Goal: Task Accomplishment & Management: Use online tool/utility

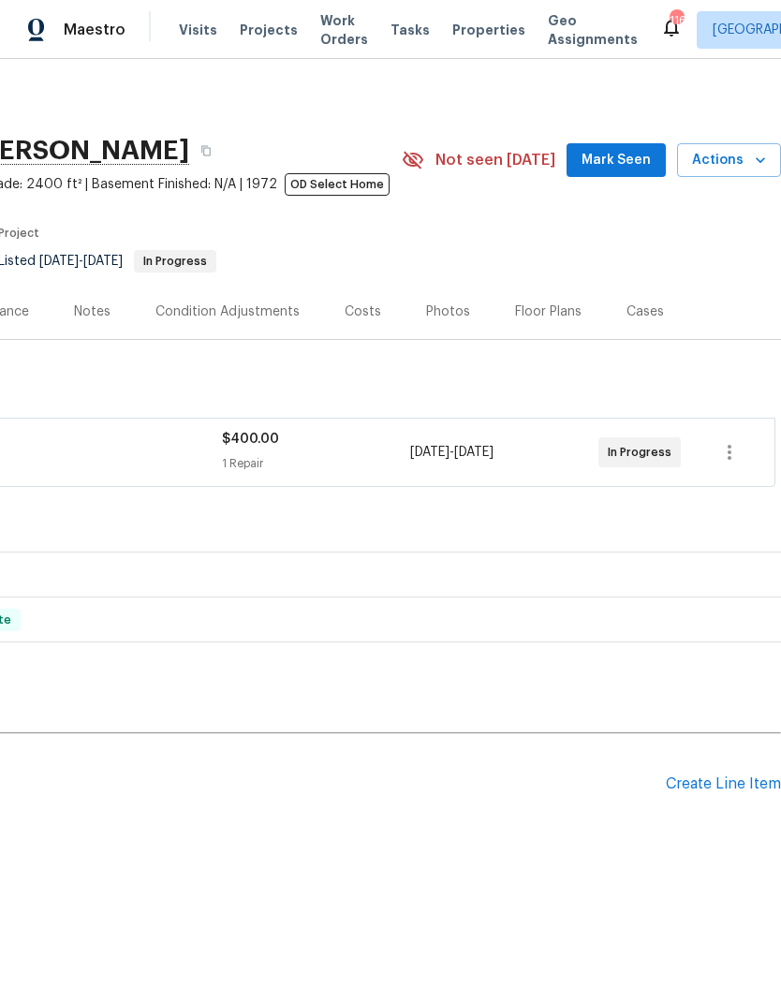
scroll to position [0, 277]
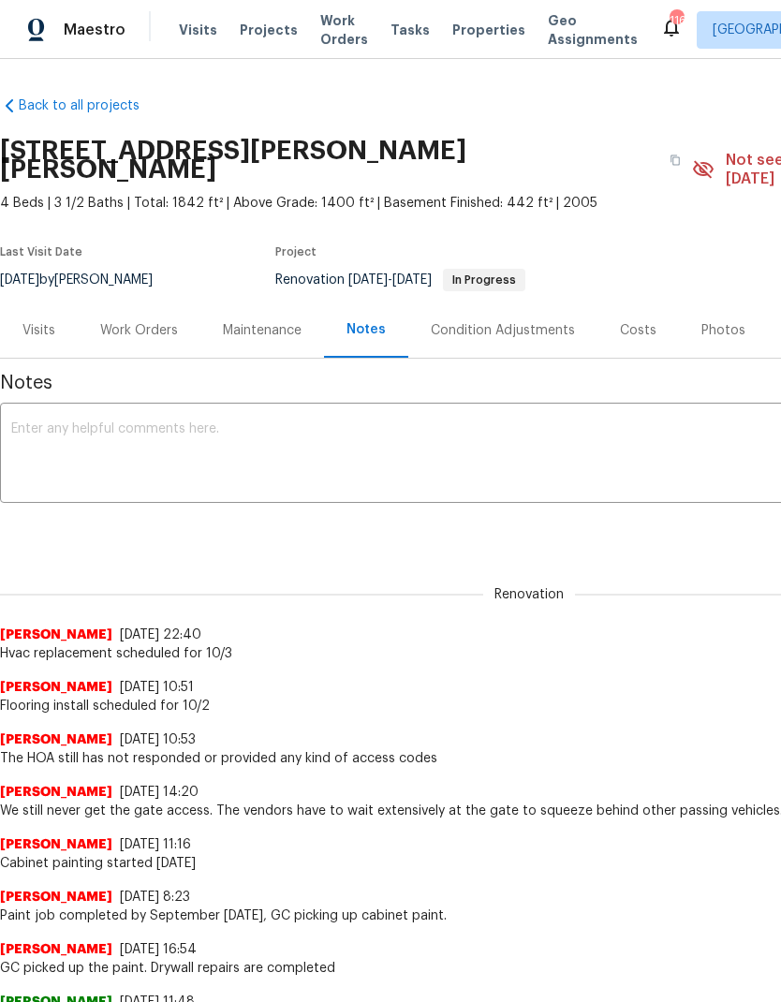
click at [129, 321] on div "Work Orders" at bounding box center [139, 330] width 78 height 19
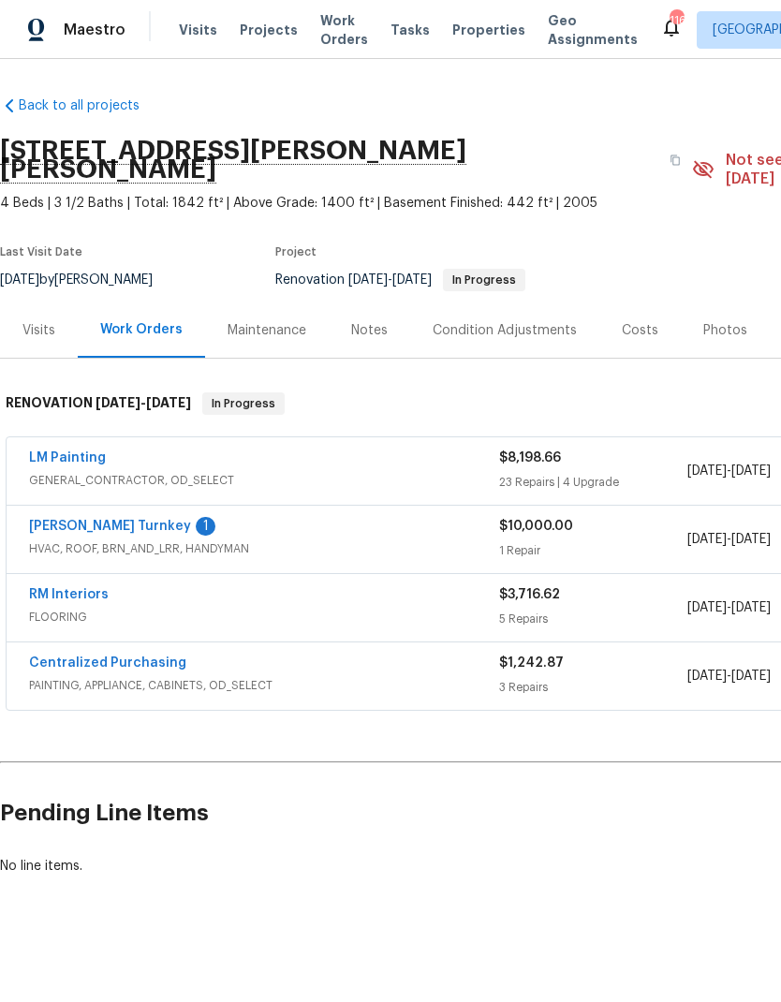
click at [61, 520] on link "[PERSON_NAME] Turnkey" at bounding box center [110, 526] width 162 height 13
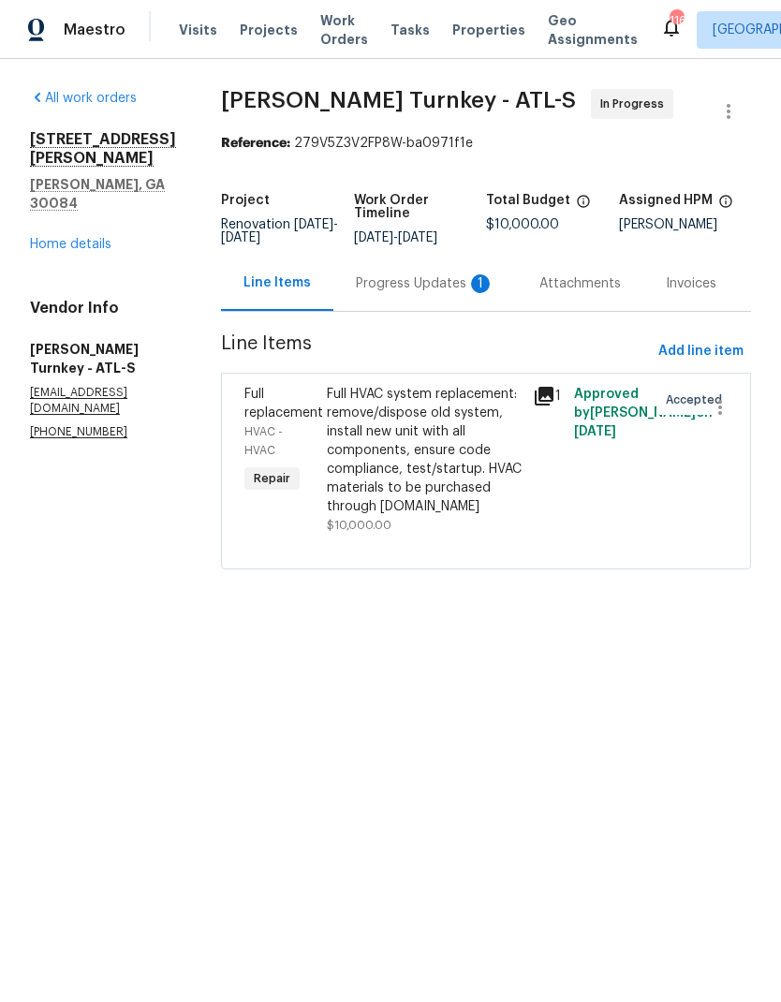
click at [351, 304] on div "Progress Updates 1" at bounding box center [424, 283] width 183 height 55
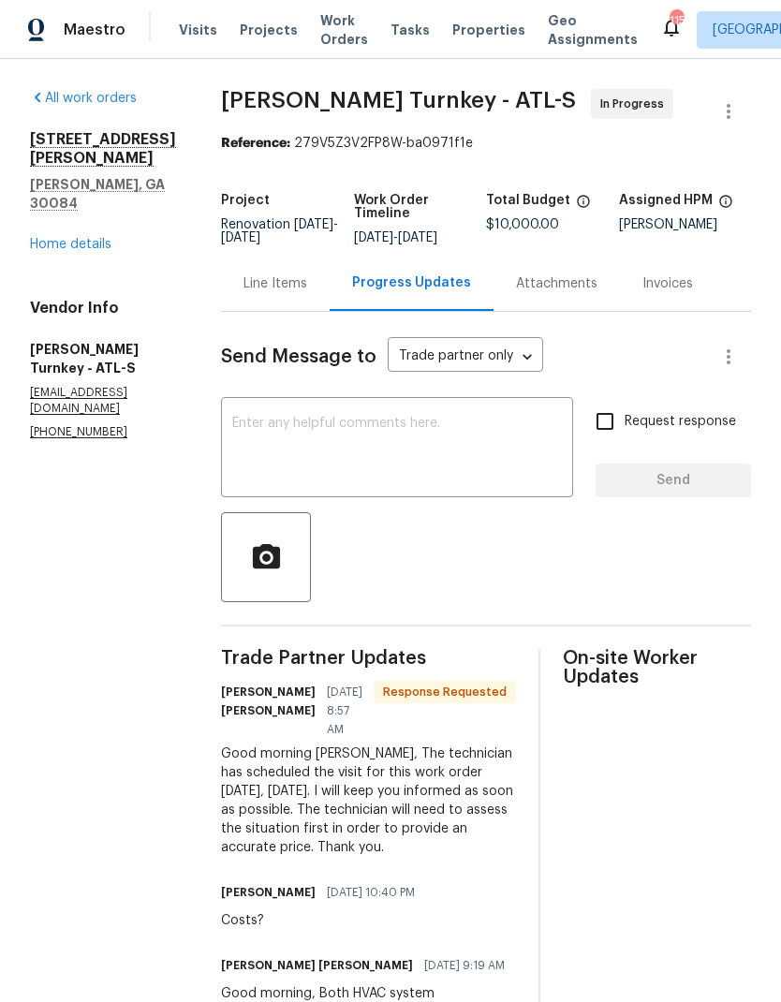
click at [76, 238] on link "Home details" at bounding box center [70, 244] width 81 height 13
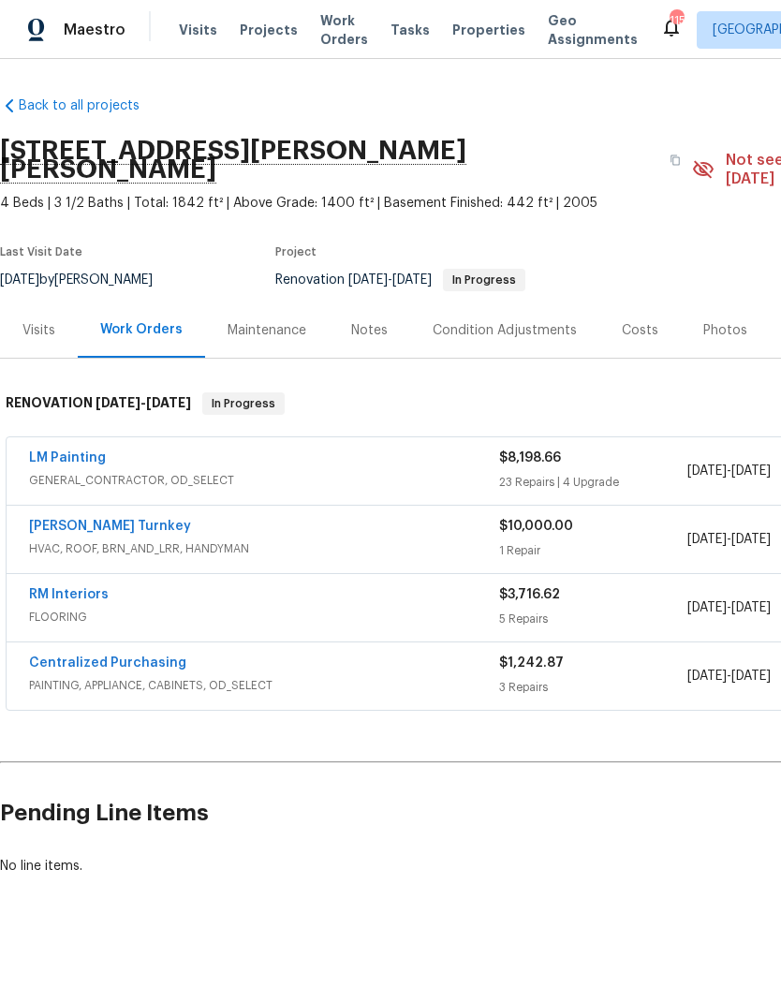
click at [75, 520] on link "[PERSON_NAME] Turnkey" at bounding box center [110, 526] width 162 height 13
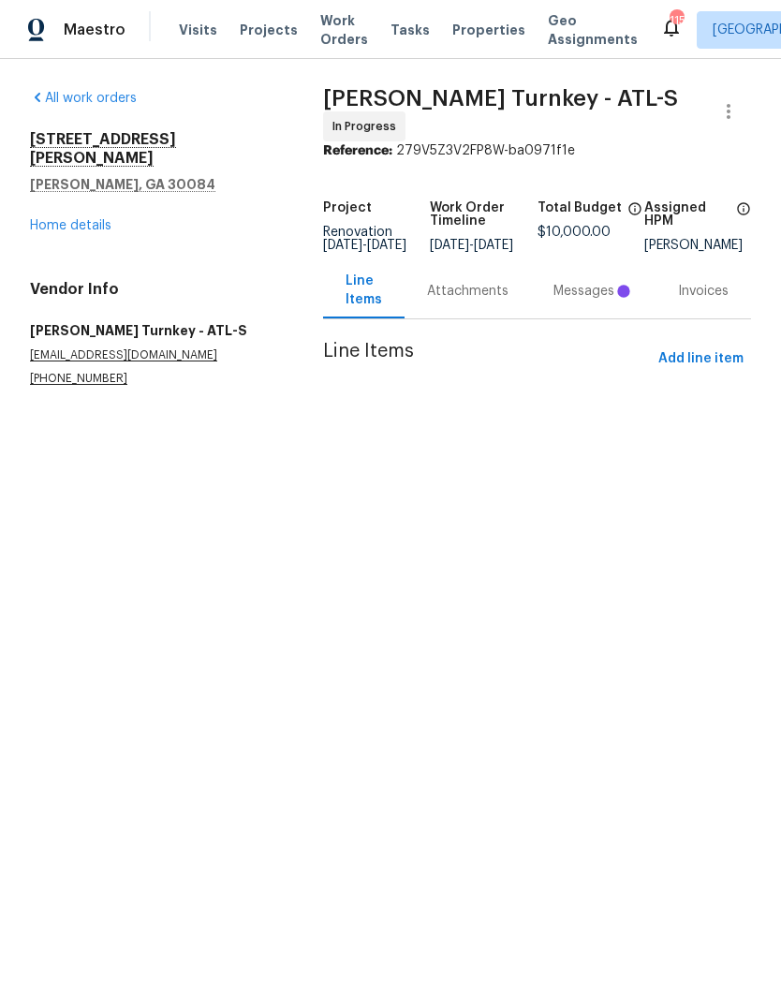
click at [597, 295] on div "Messages" at bounding box center [593, 291] width 80 height 19
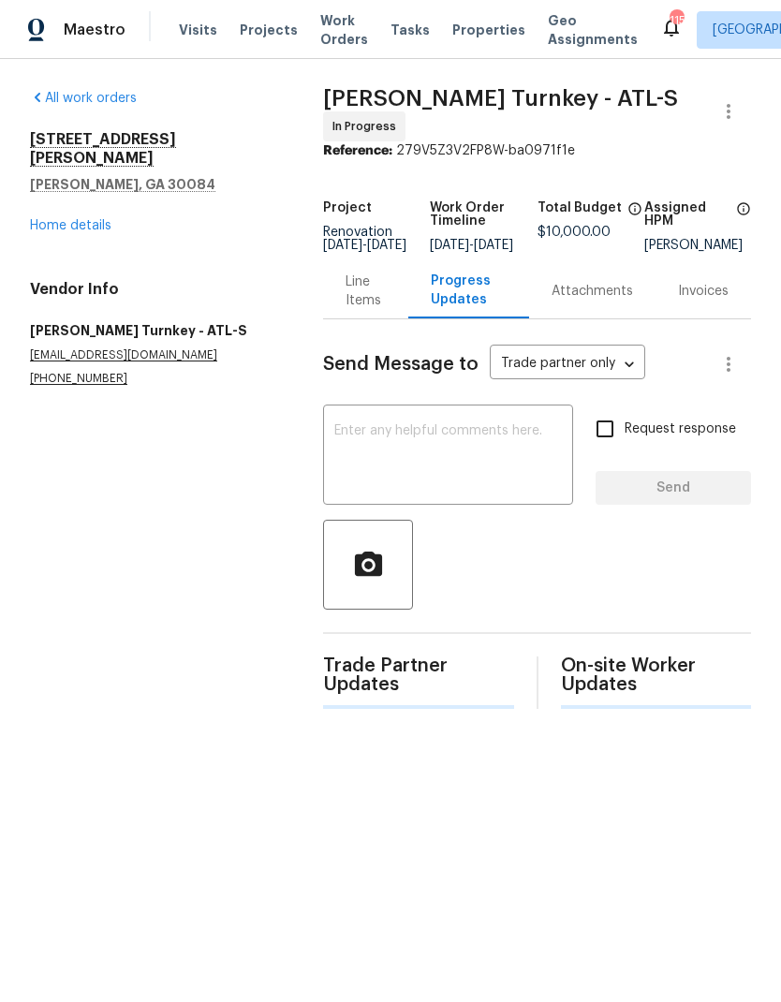
click at [76, 219] on link "Home details" at bounding box center [70, 225] width 81 height 13
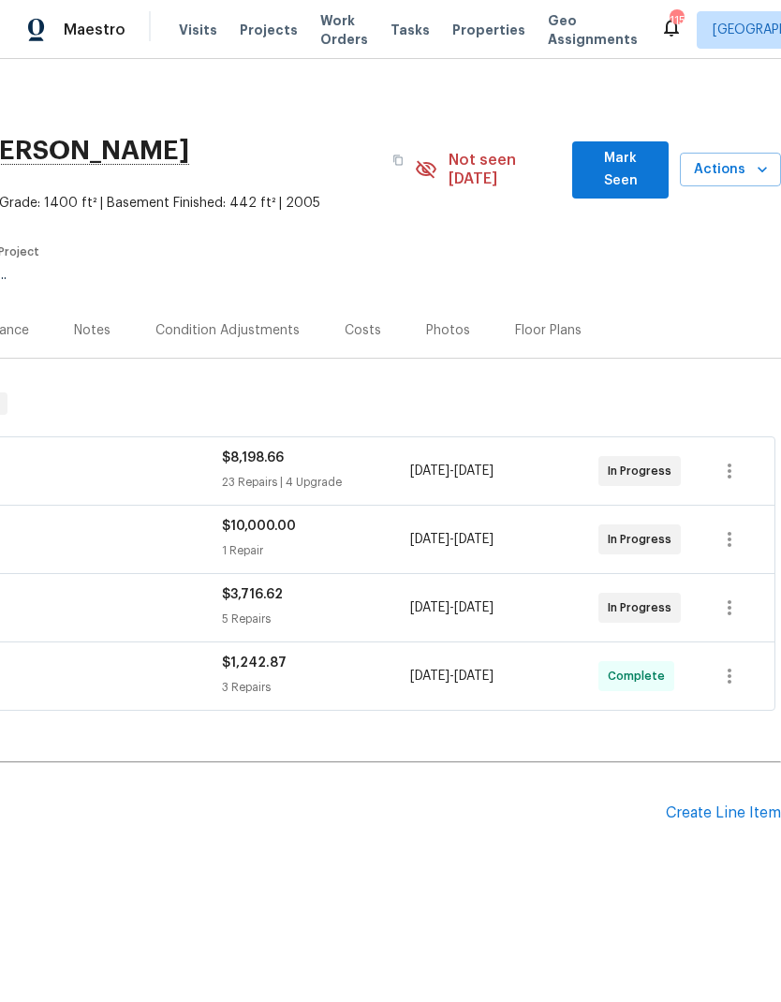
scroll to position [0, 277]
click at [626, 162] on span "Mark Seen" at bounding box center [620, 170] width 66 height 46
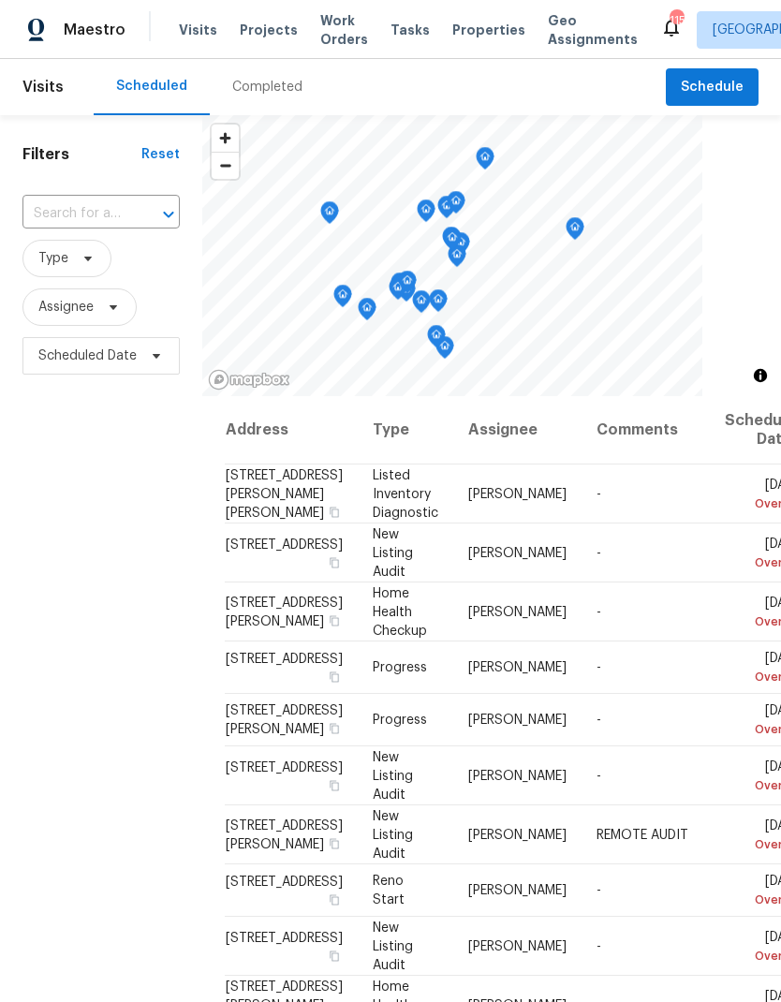
click at [330, 30] on span "Work Orders" at bounding box center [344, 29] width 48 height 37
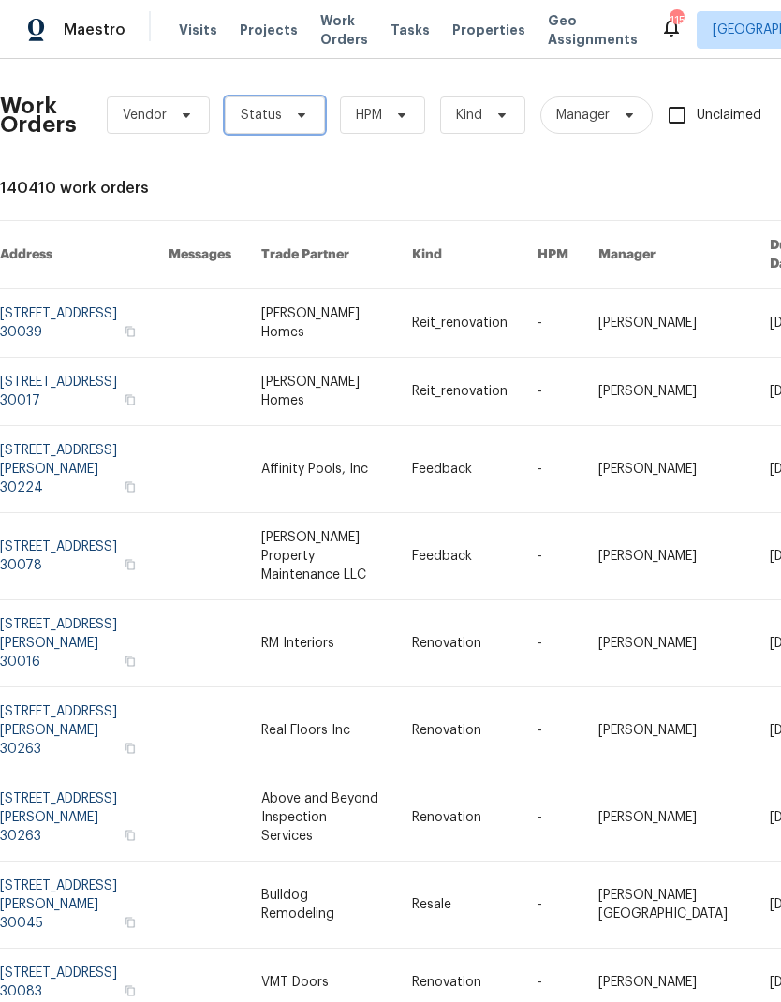
click at [294, 117] on icon at bounding box center [301, 115] width 15 height 15
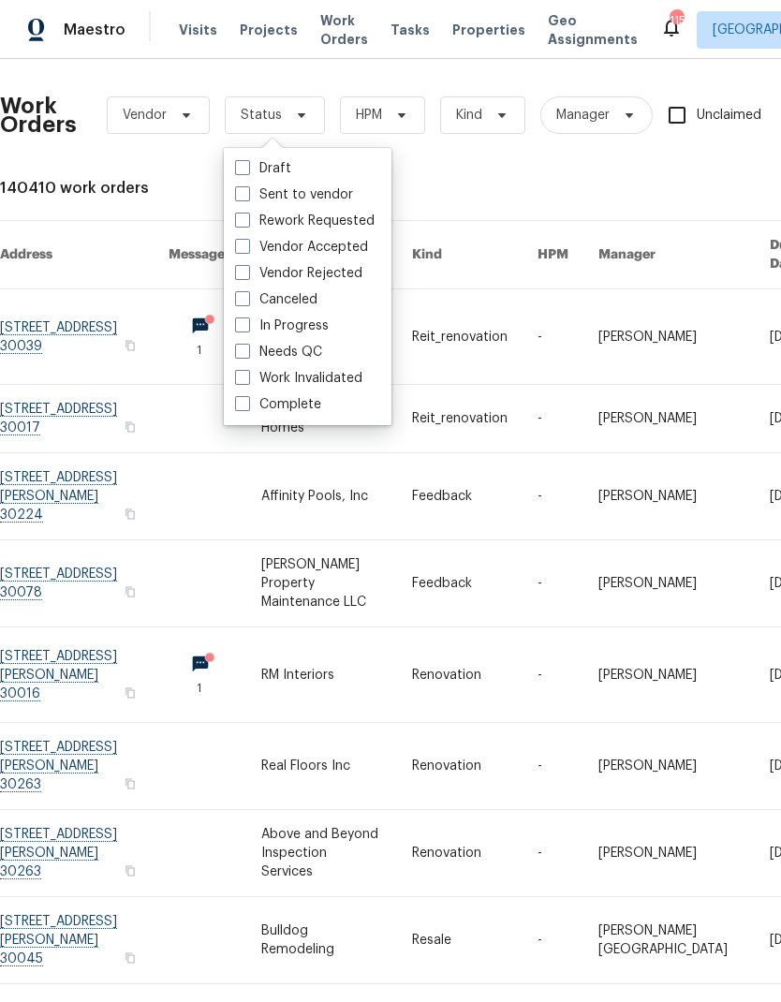
click at [298, 351] on label "Needs QC" at bounding box center [278, 352] width 87 height 19
click at [247, 351] on input "Needs QC" at bounding box center [241, 349] width 12 height 12
checkbox input "true"
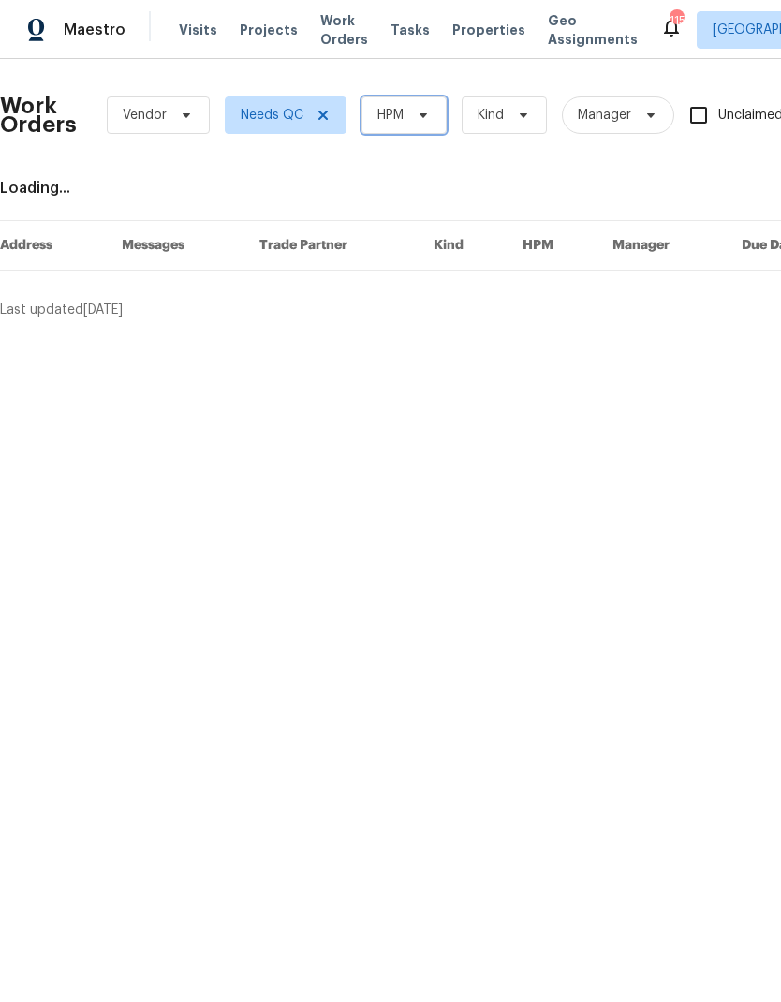
click at [409, 120] on span "HPM" at bounding box center [403, 114] width 85 height 37
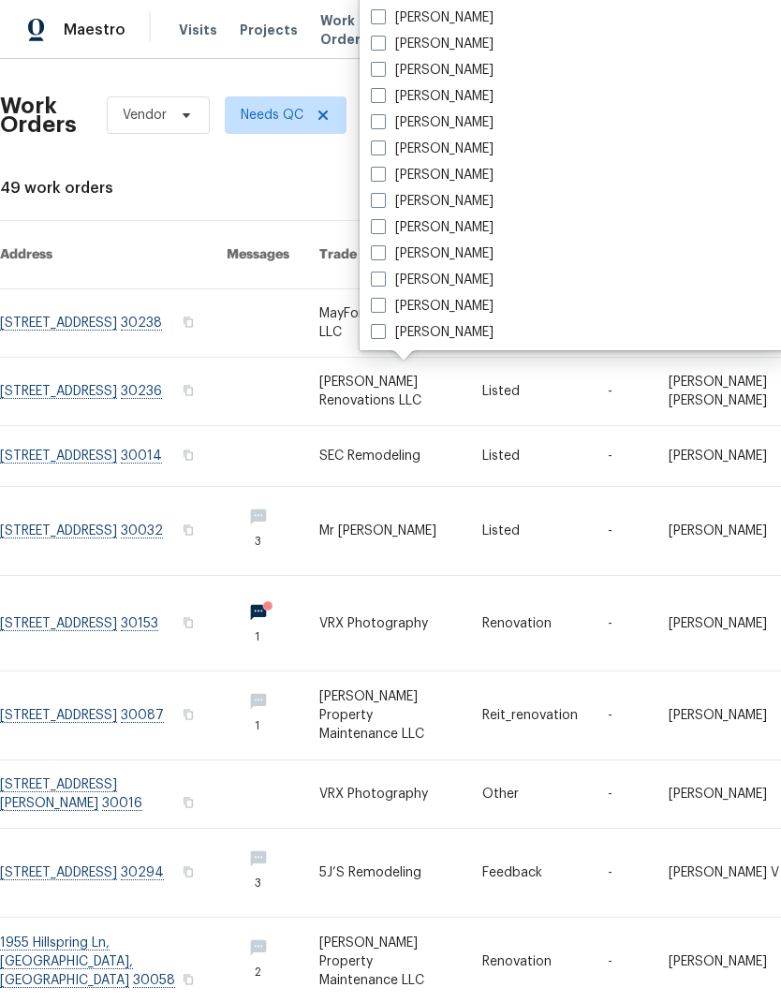
scroll to position [1225, 0]
click at [445, 120] on label "[PERSON_NAME]" at bounding box center [432, 123] width 123 height 19
click at [383, 120] on input "[PERSON_NAME]" at bounding box center [377, 120] width 12 height 12
checkbox input "true"
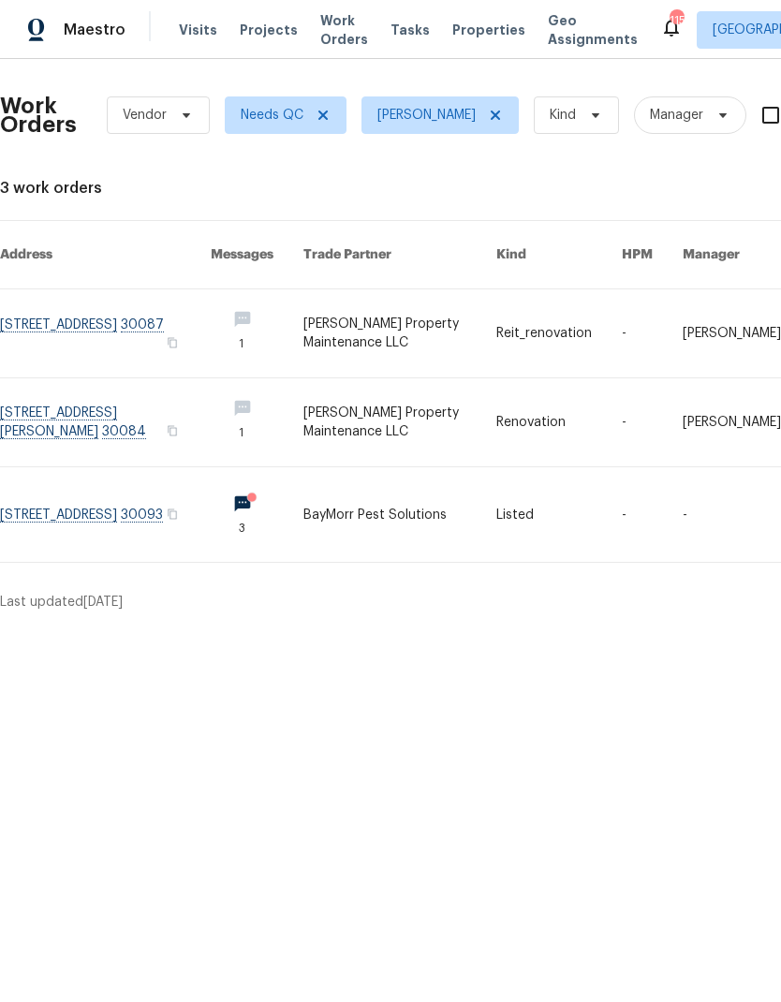
click at [121, 482] on link at bounding box center [105, 514] width 211 height 95
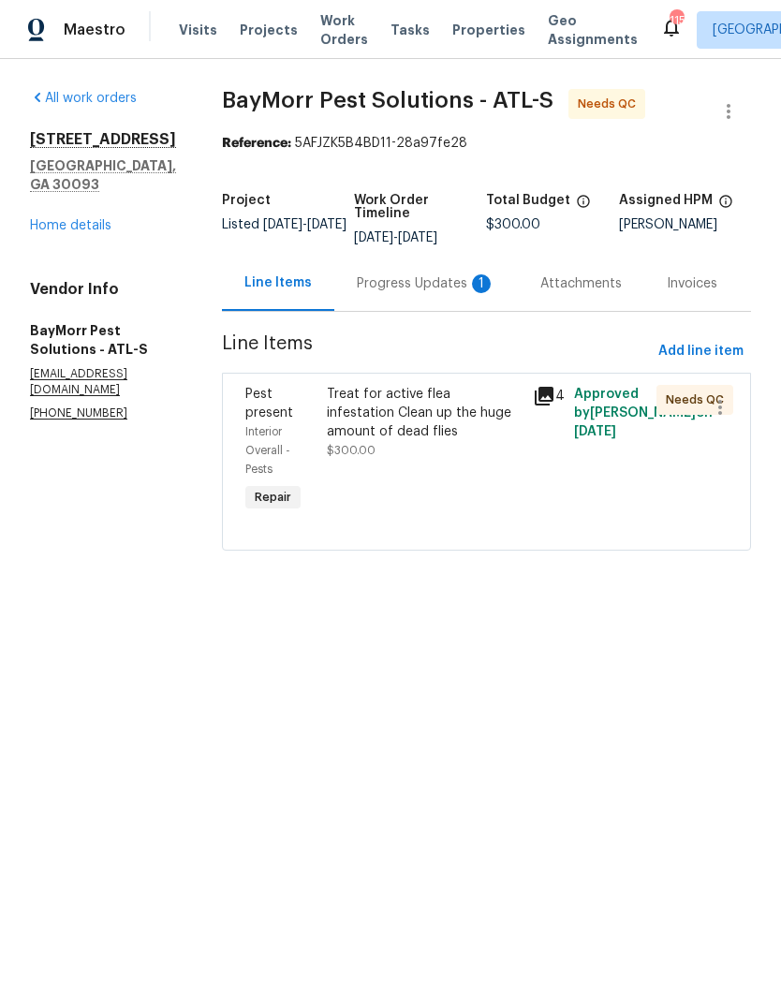
click at [412, 272] on div "Progress Updates 1" at bounding box center [425, 283] width 183 height 55
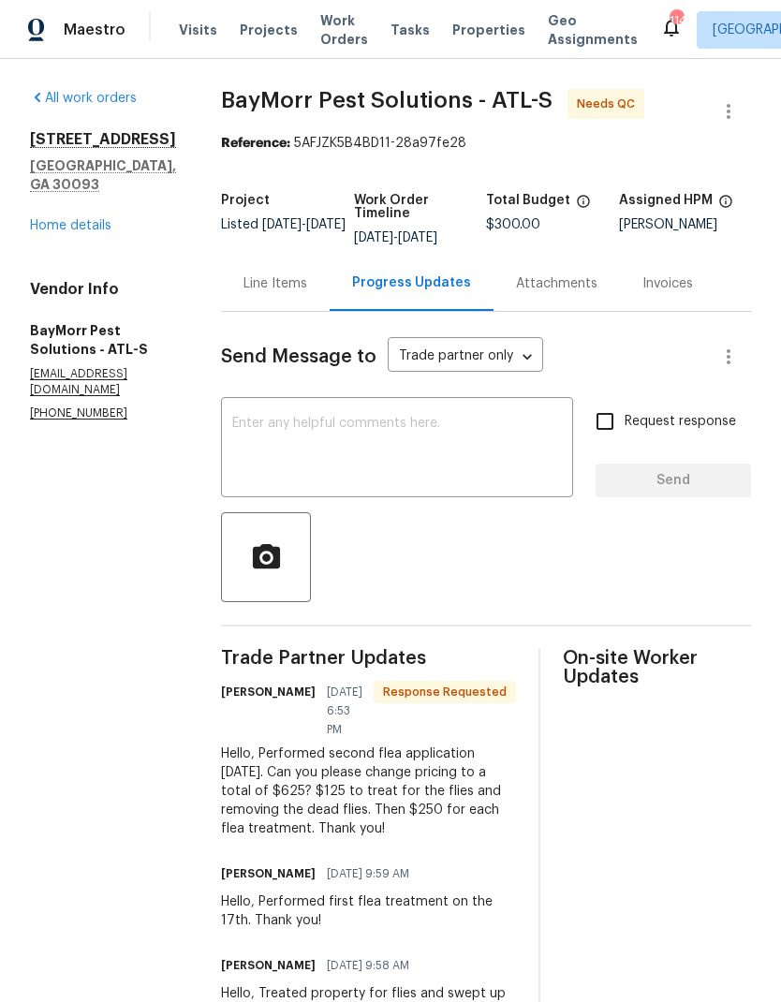
click at [260, 292] on div "Line Items" at bounding box center [275, 283] width 64 height 19
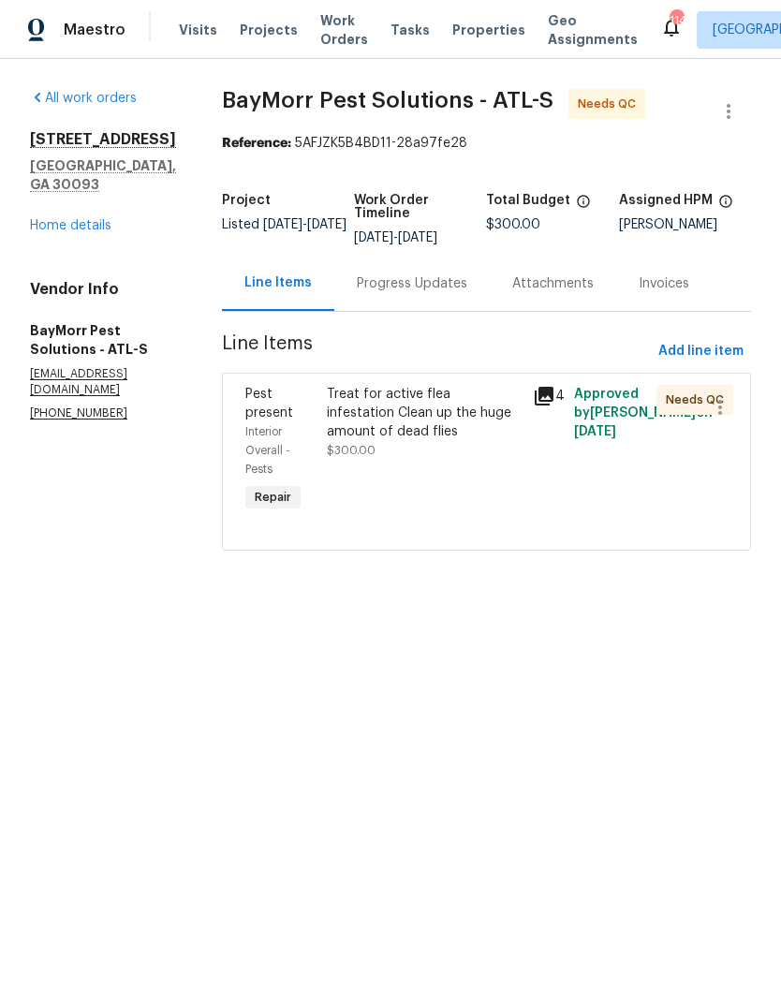
click at [409, 417] on div "Treat for active flea infestation Clean up the huge amount of dead flies" at bounding box center [424, 413] width 195 height 56
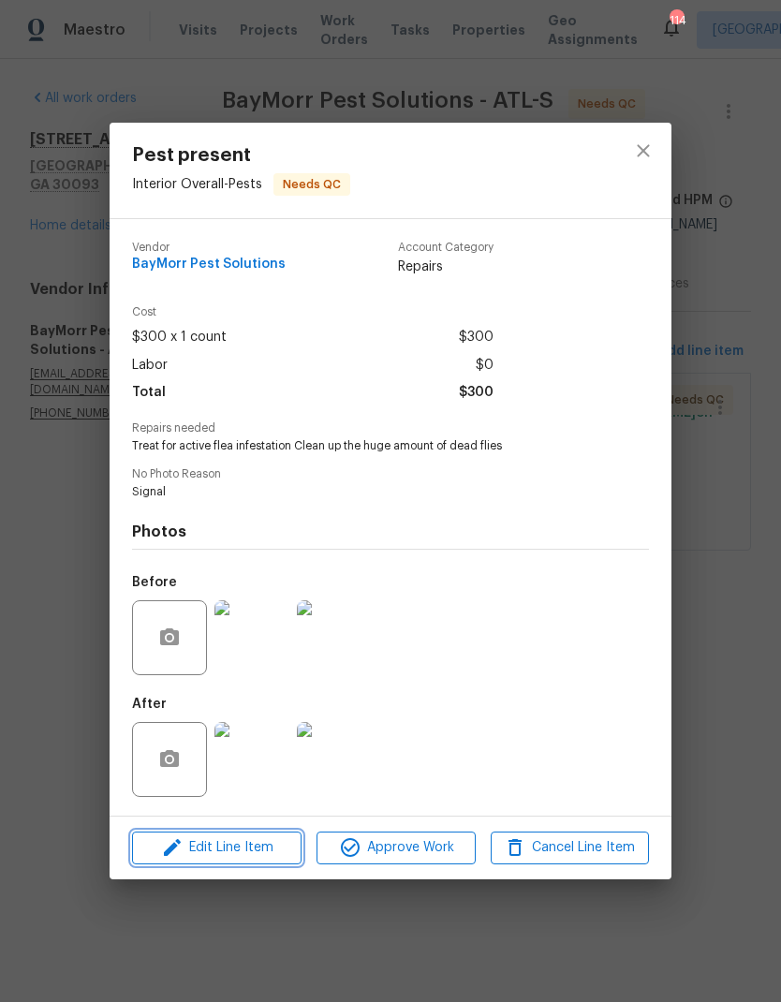
click at [258, 854] on span "Edit Line Item" at bounding box center [217, 847] width 158 height 23
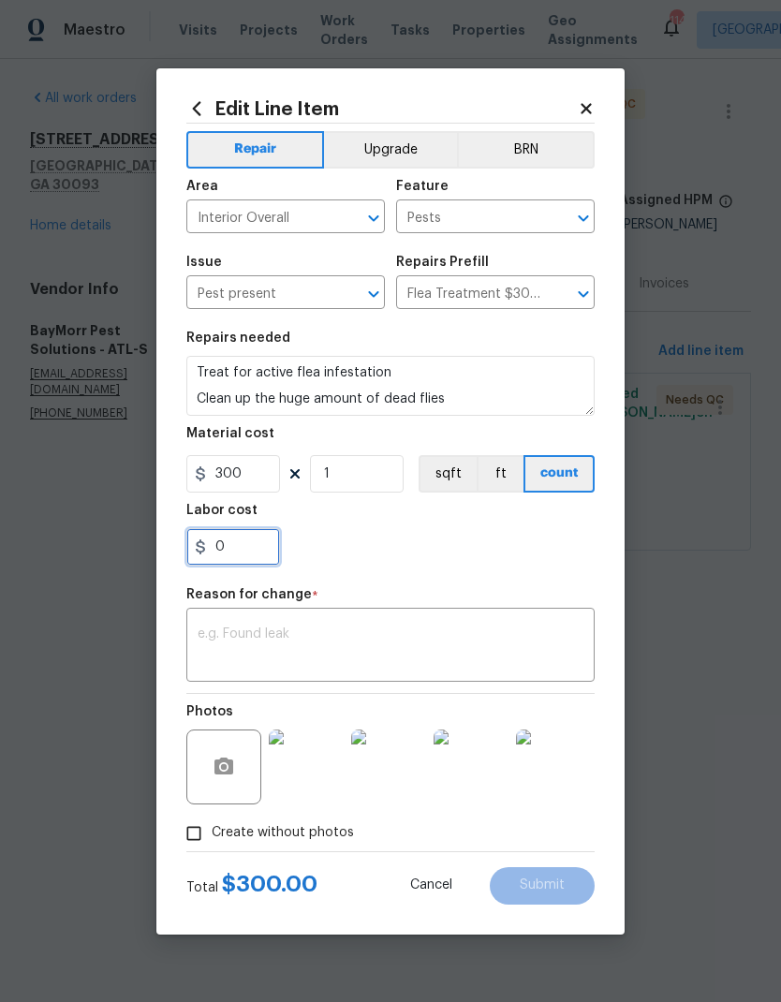
click at [253, 545] on input "0" at bounding box center [233, 546] width 94 height 37
type input "325"
click at [401, 636] on textarea at bounding box center [391, 646] width 386 height 39
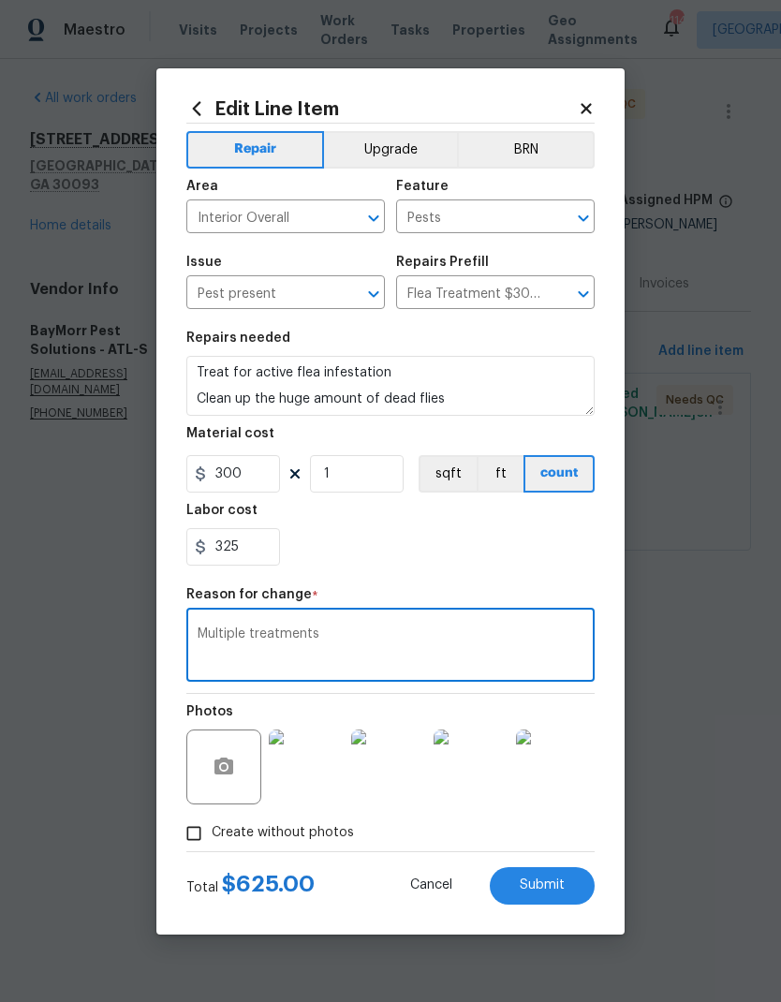
type textarea "Multiple treatments"
click at [550, 878] on button "Submit" at bounding box center [542, 885] width 105 height 37
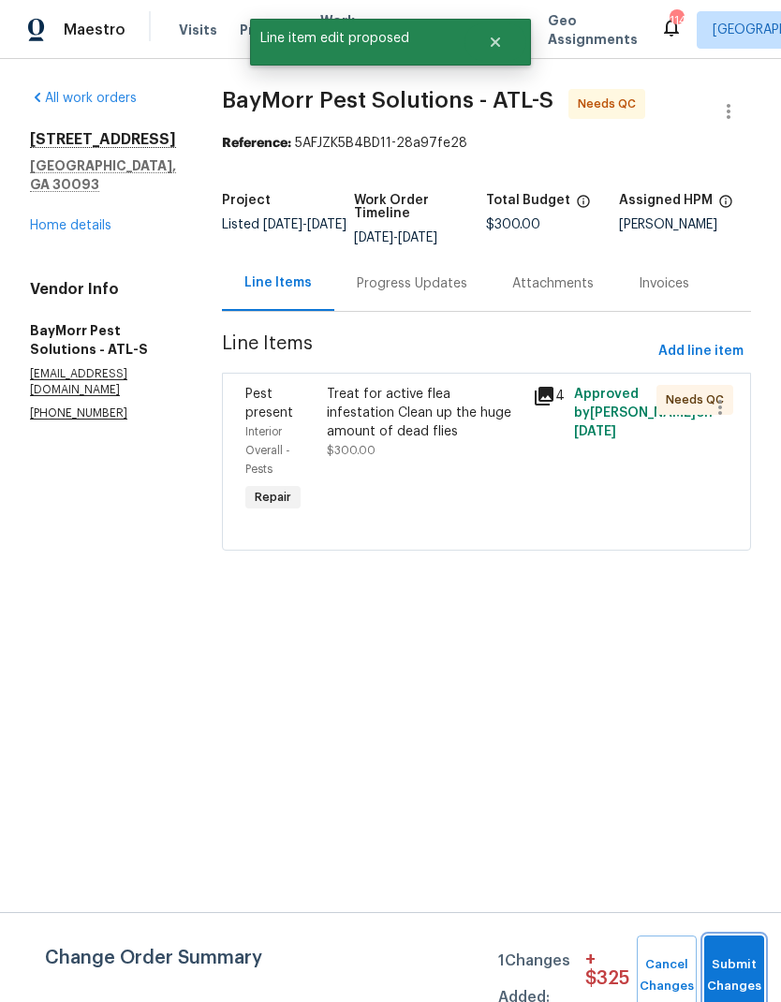
click at [732, 975] on span "Submit Changes" at bounding box center [733, 975] width 41 height 43
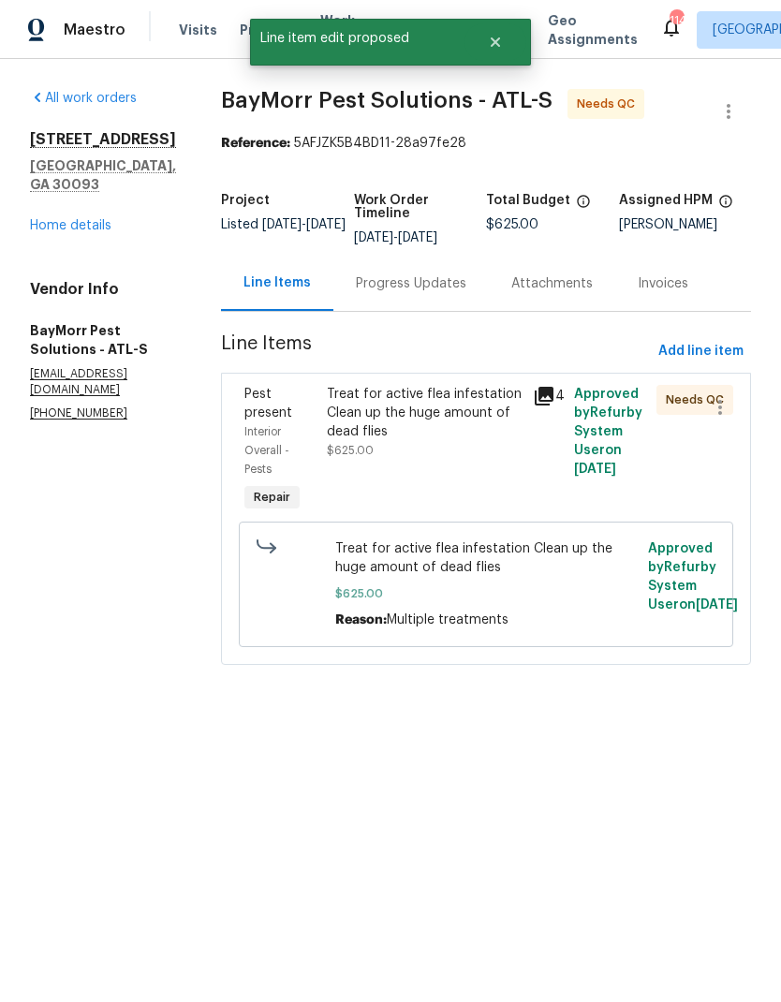
click at [407, 451] on div "Treat for active flea infestation Clean up the huge amount of dead flies $625.00" at bounding box center [424, 422] width 195 height 75
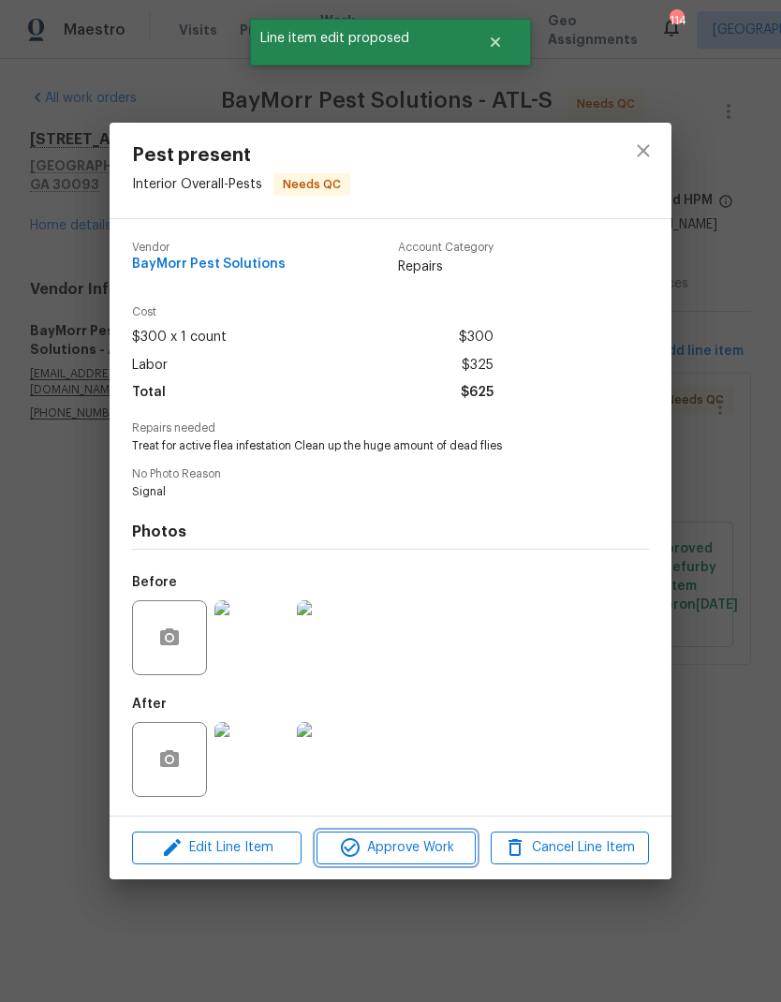
click at [405, 862] on button "Approve Work" at bounding box center [395, 847] width 158 height 33
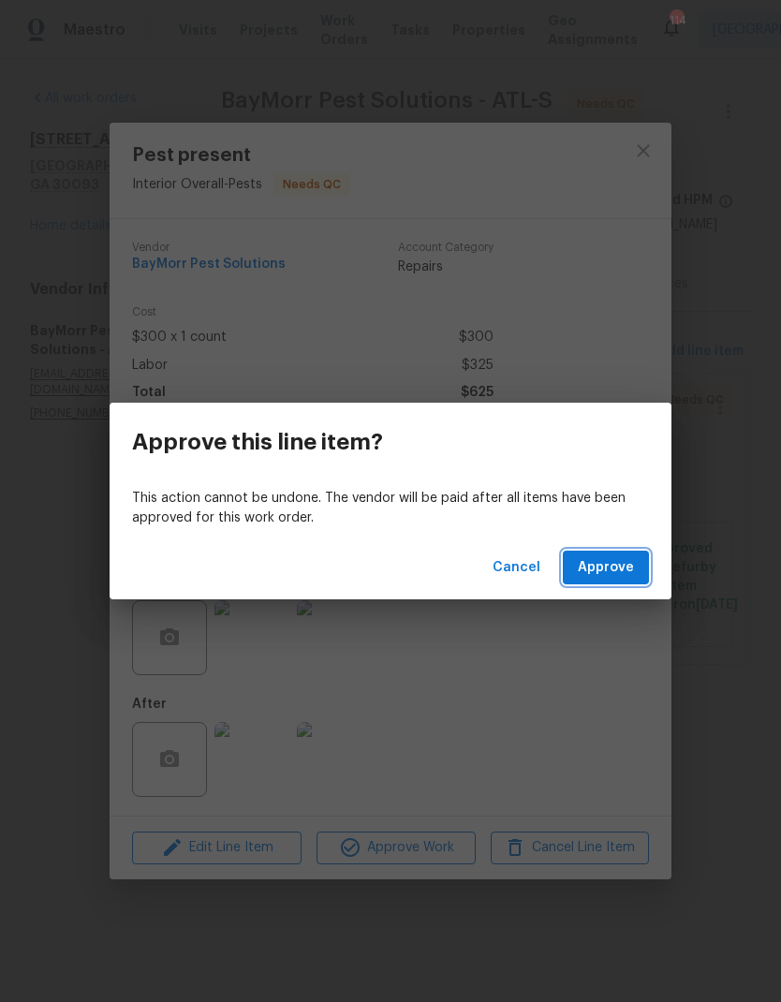
click at [612, 565] on span "Approve" at bounding box center [606, 567] width 56 height 23
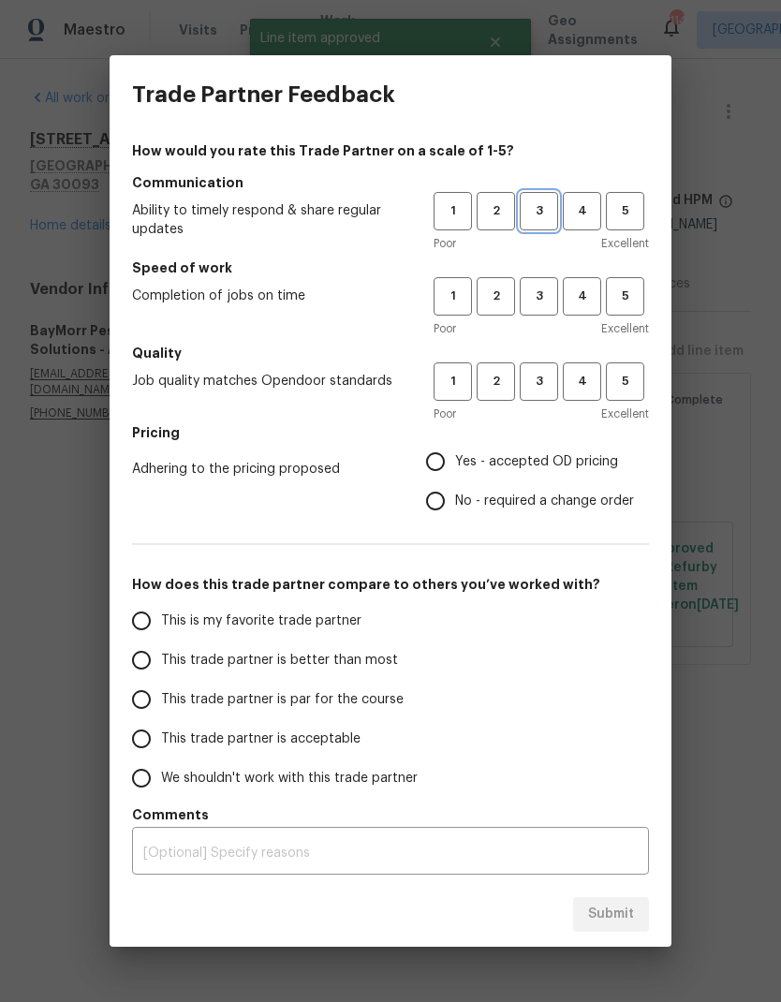
click at [535, 214] on span "3" at bounding box center [538, 211] width 35 height 22
click at [534, 308] on button "3" at bounding box center [539, 296] width 38 height 38
click at [543, 395] on button "3" at bounding box center [539, 381] width 38 height 38
click at [447, 453] on input "Yes - accepted OD pricing" at bounding box center [435, 461] width 39 height 39
radio input "true"
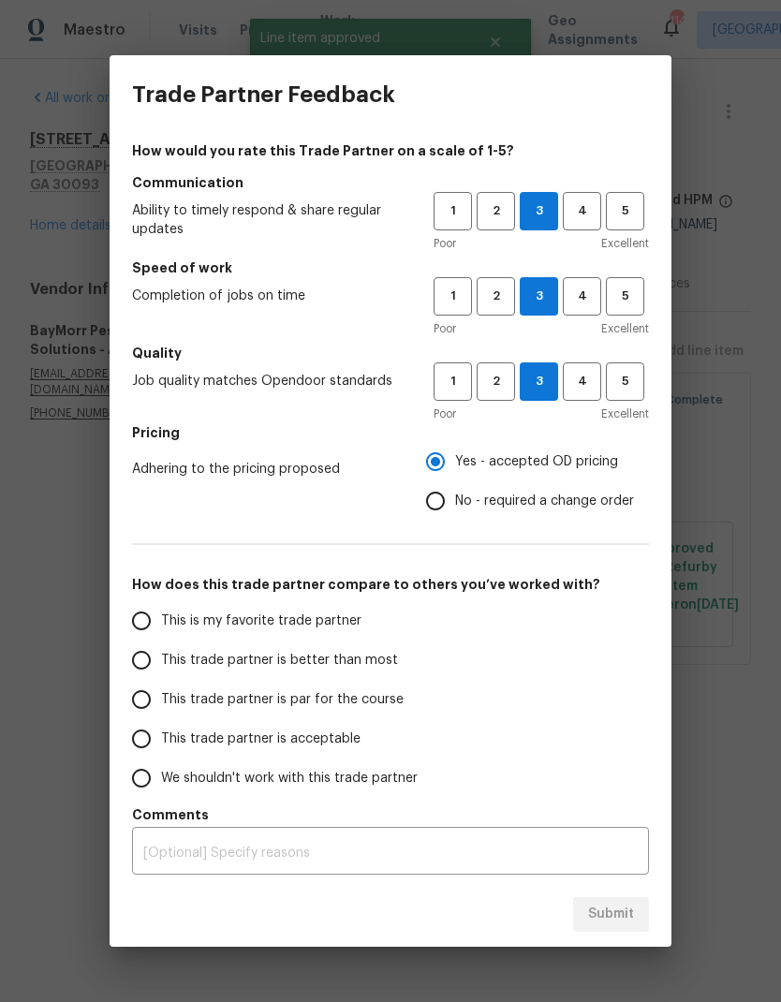
click at [325, 622] on span "This is my favorite trade partner" at bounding box center [261, 621] width 200 height 20
click at [161, 622] on input "This is my favorite trade partner" at bounding box center [141, 620] width 39 height 39
click at [612, 910] on span "Submit" at bounding box center [611, 913] width 46 height 23
radio input "true"
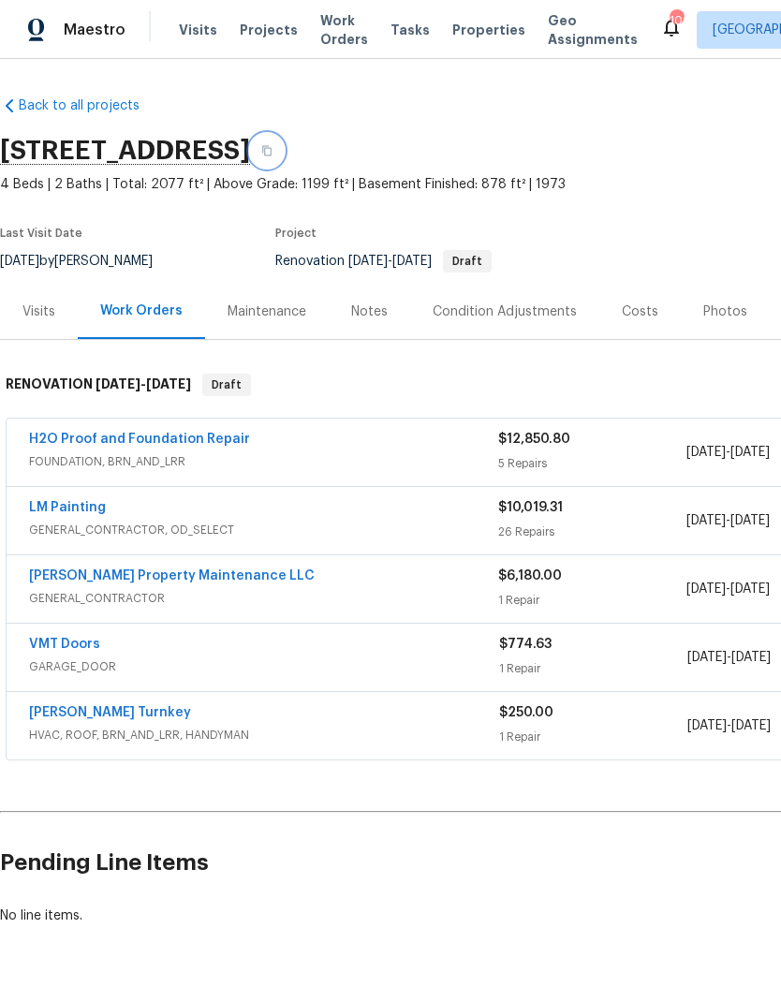
click at [271, 155] on icon "button" at bounding box center [266, 151] width 9 height 10
